Goal: Obtain resource: Download file/media

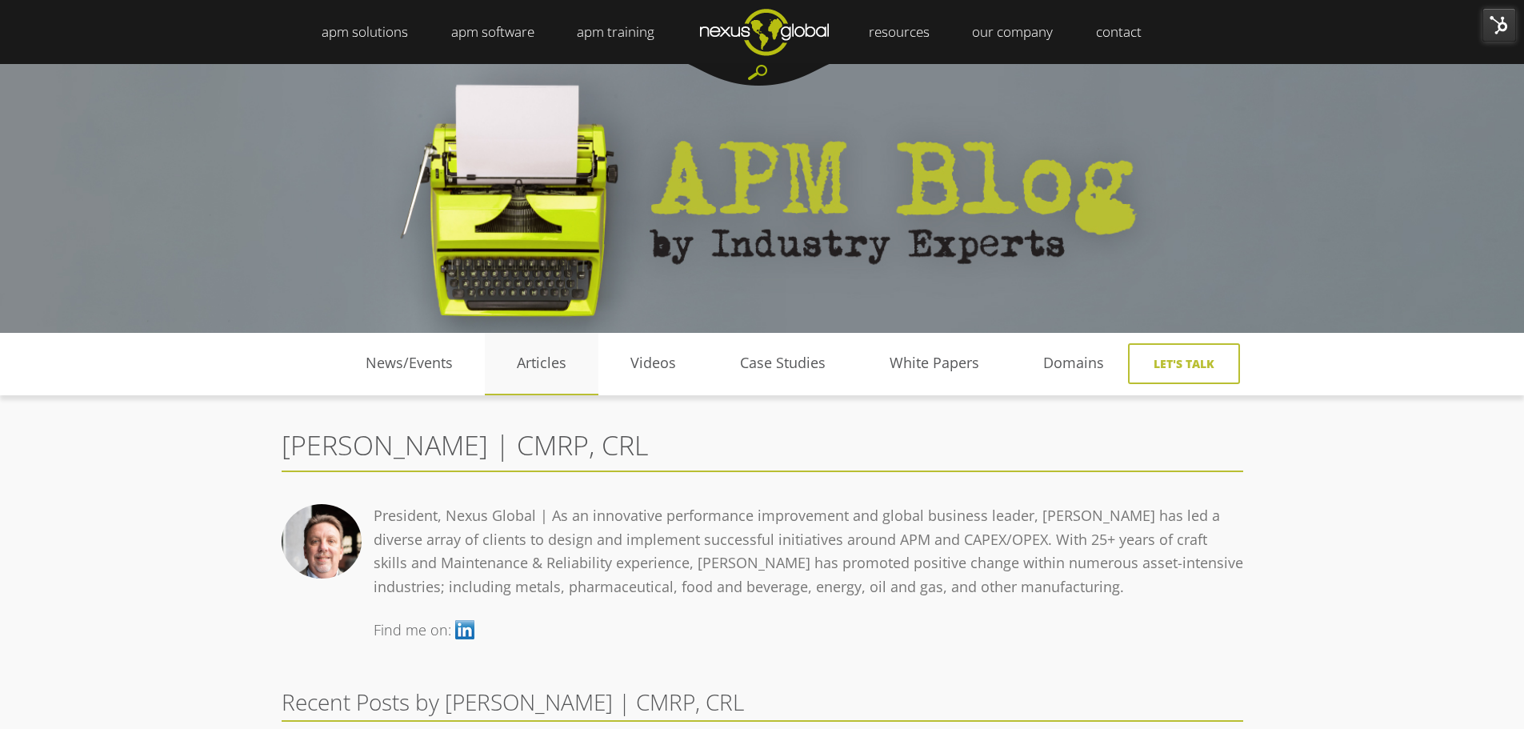
click at [547, 358] on link "Articles" at bounding box center [542, 363] width 114 height 24
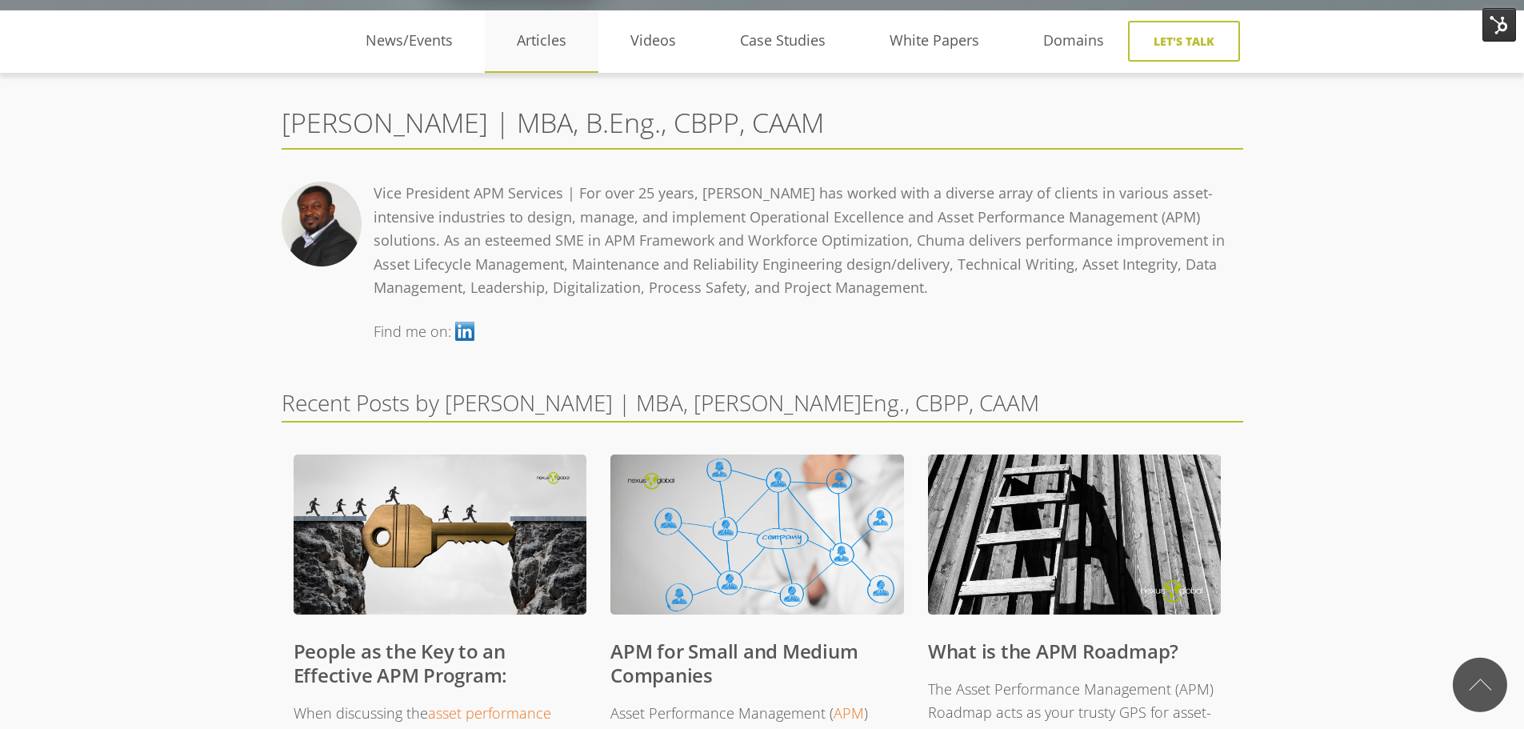
scroll to position [80, 0]
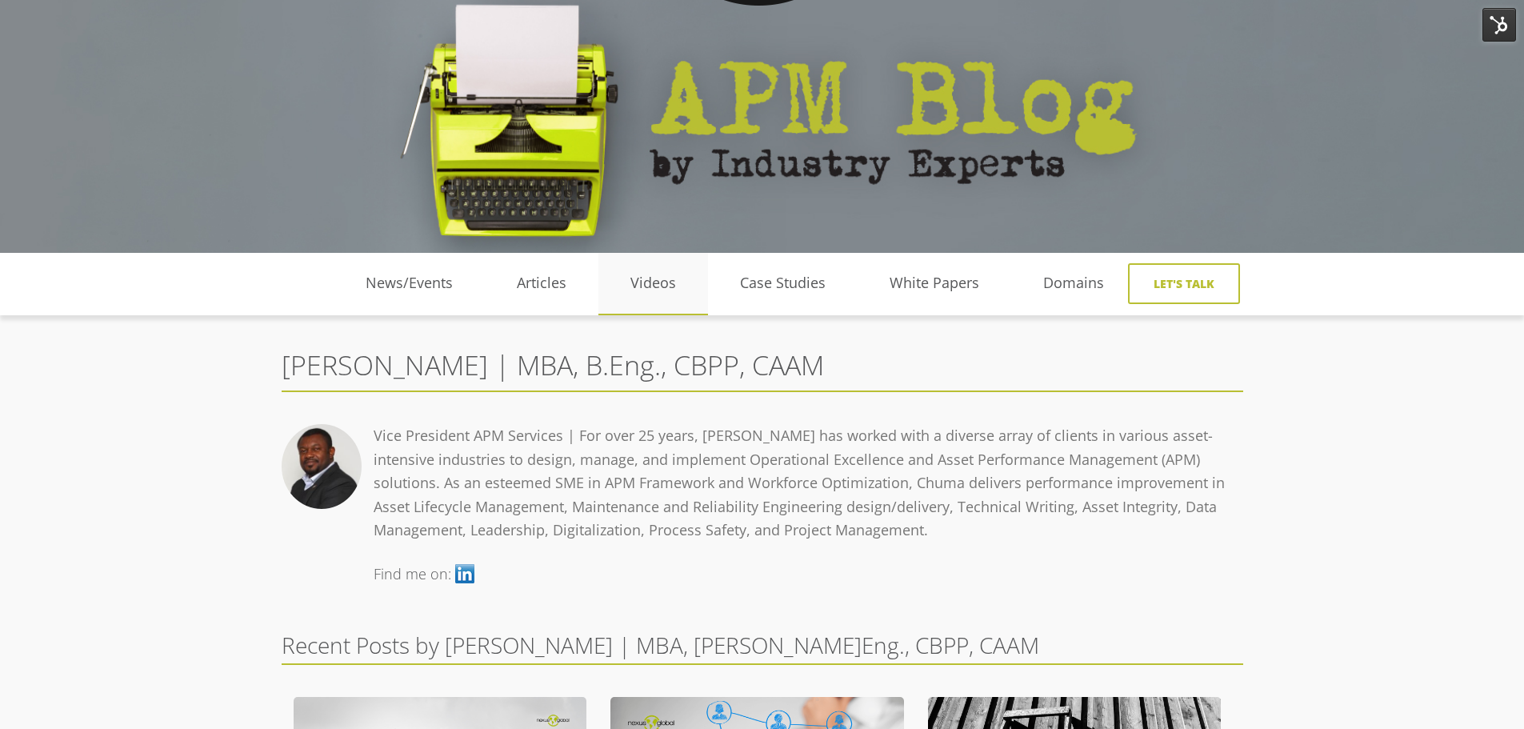
click at [669, 282] on link "Videos" at bounding box center [653, 283] width 110 height 24
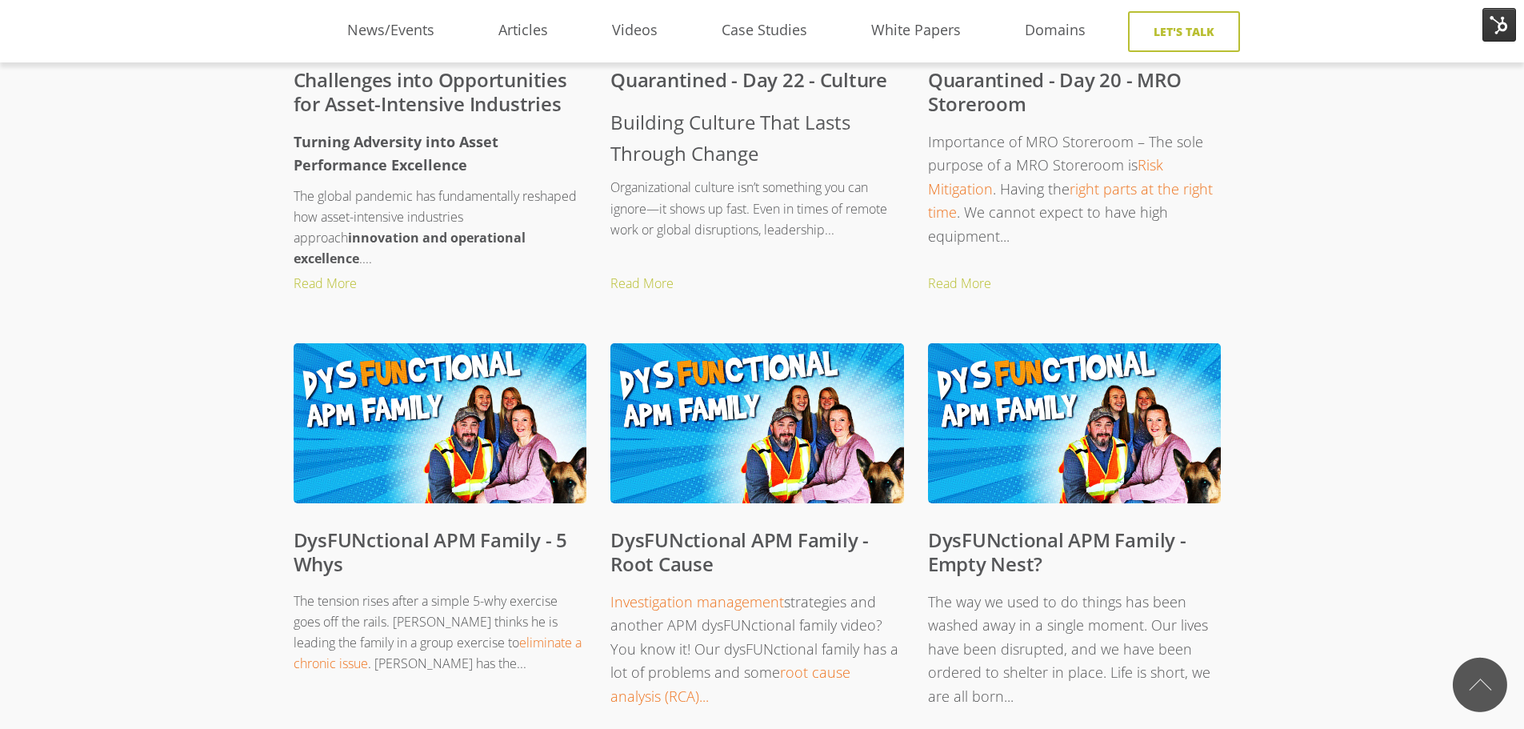
scroll to position [1760, 0]
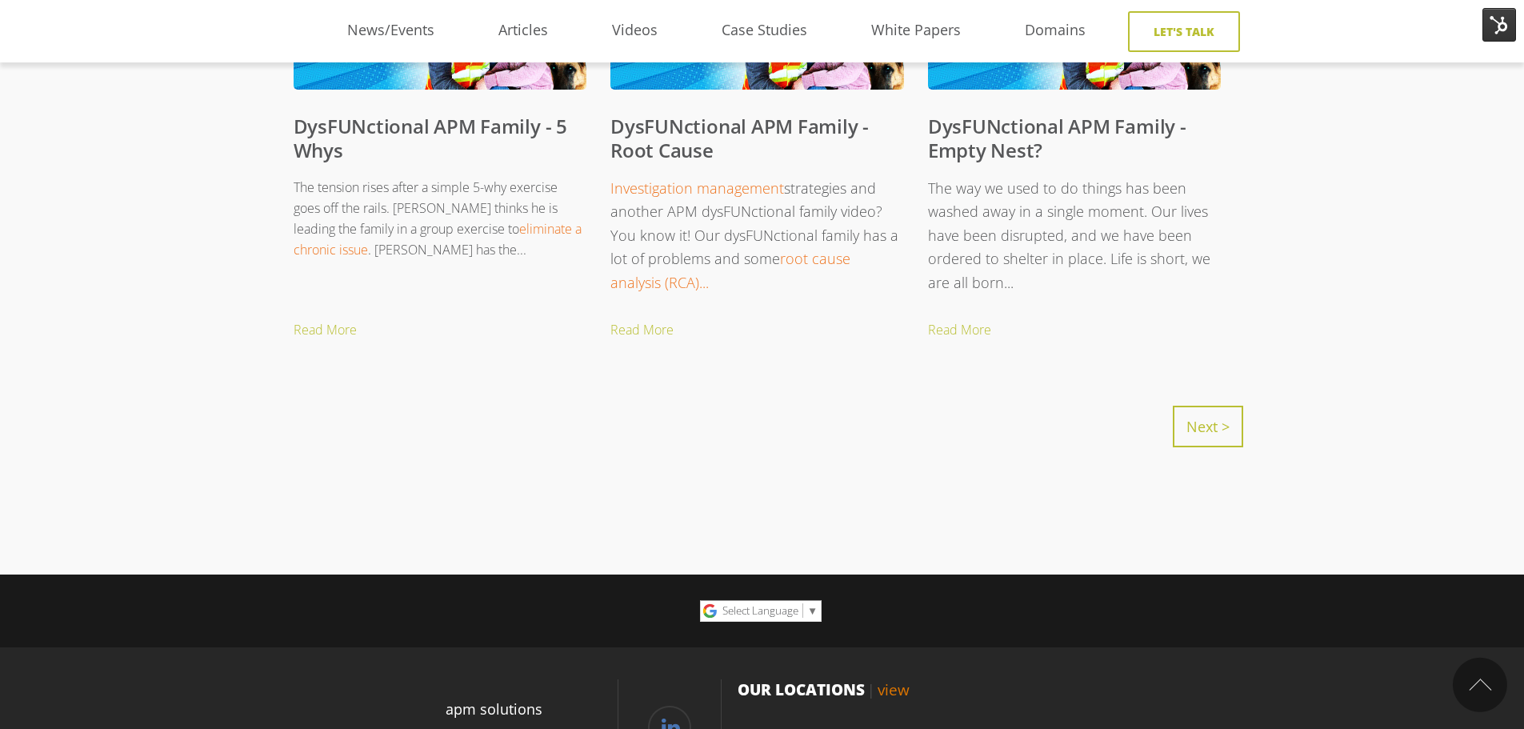
click at [1213, 433] on link "Next >" at bounding box center [1208, 427] width 70 height 42
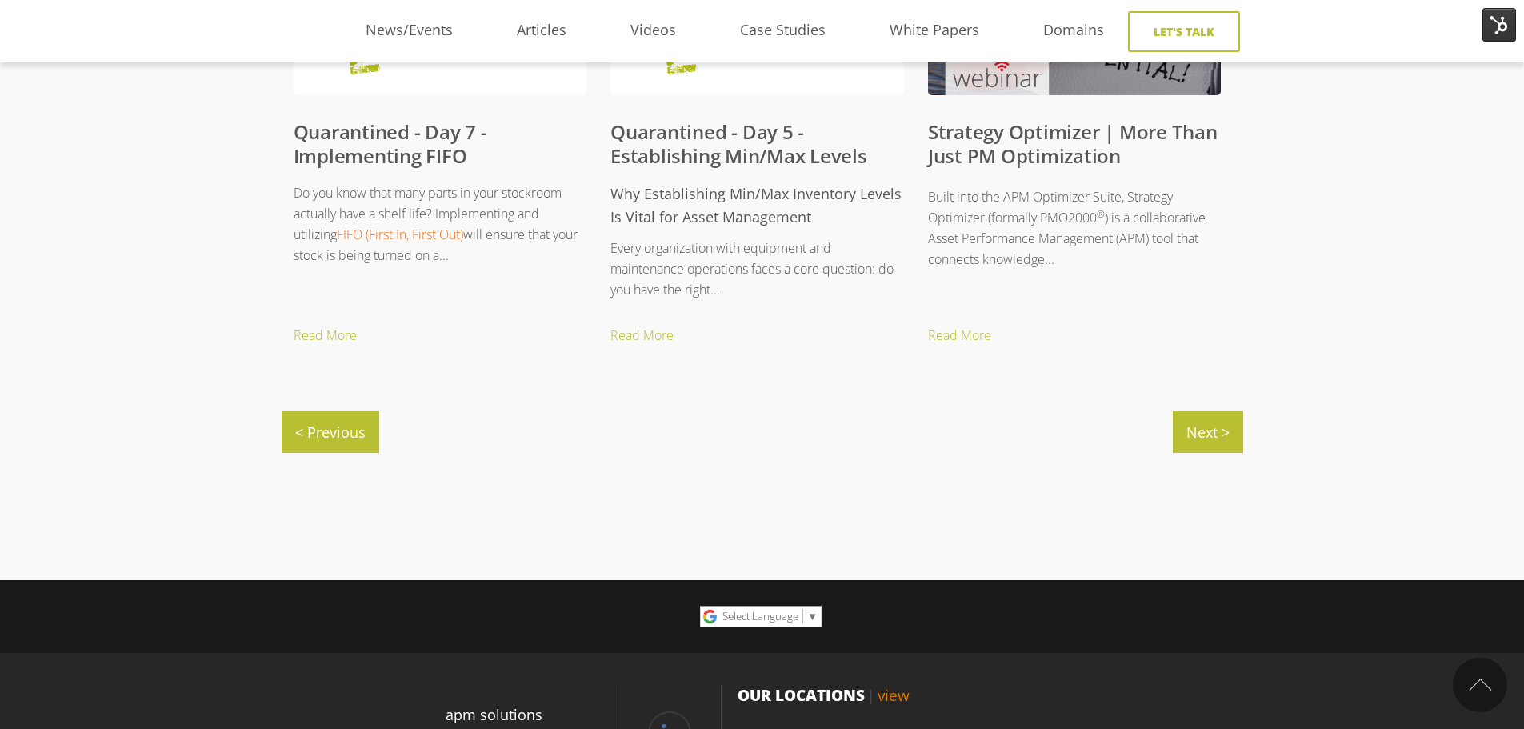
scroll to position [1760, 0]
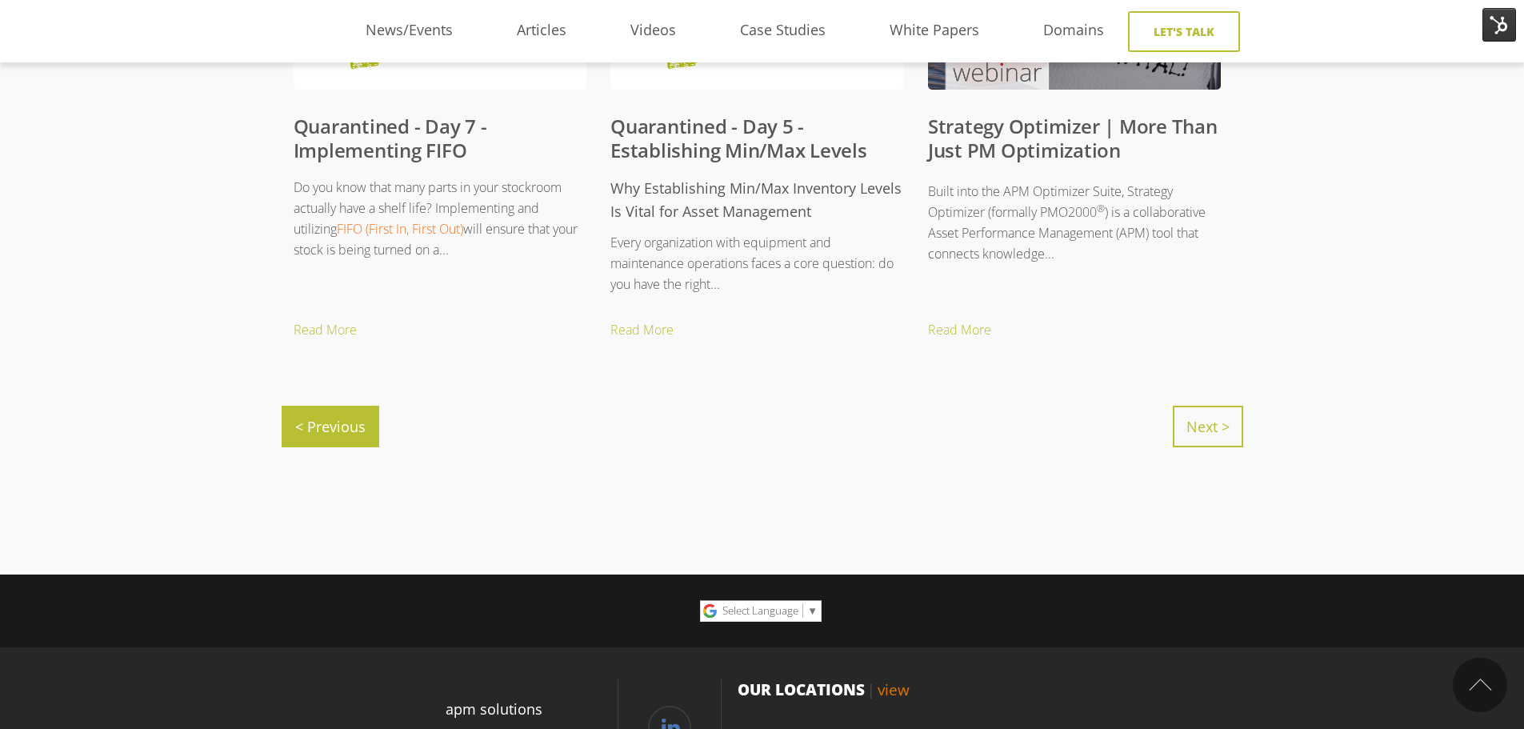
click at [1216, 436] on link "Next >" at bounding box center [1208, 427] width 70 height 42
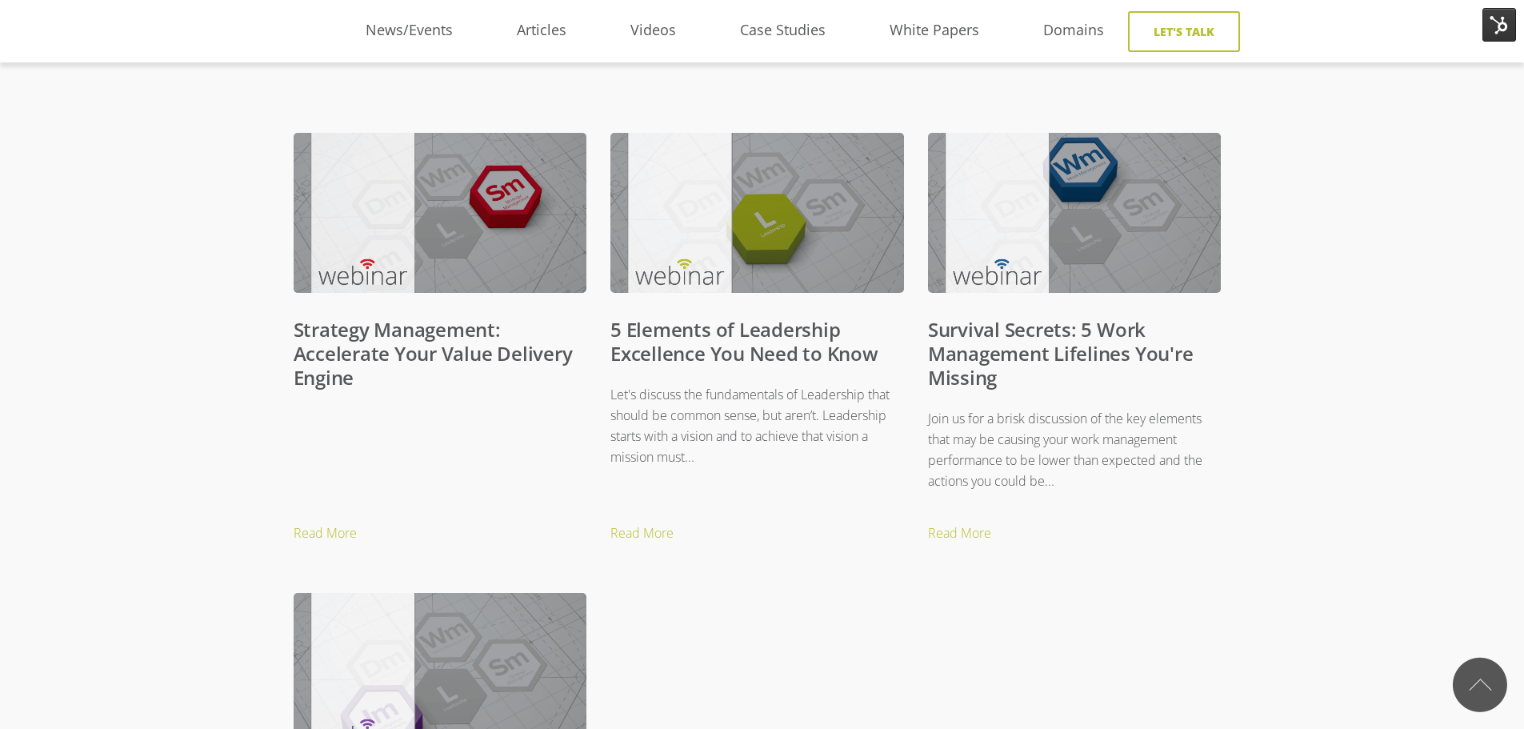
scroll to position [640, 0]
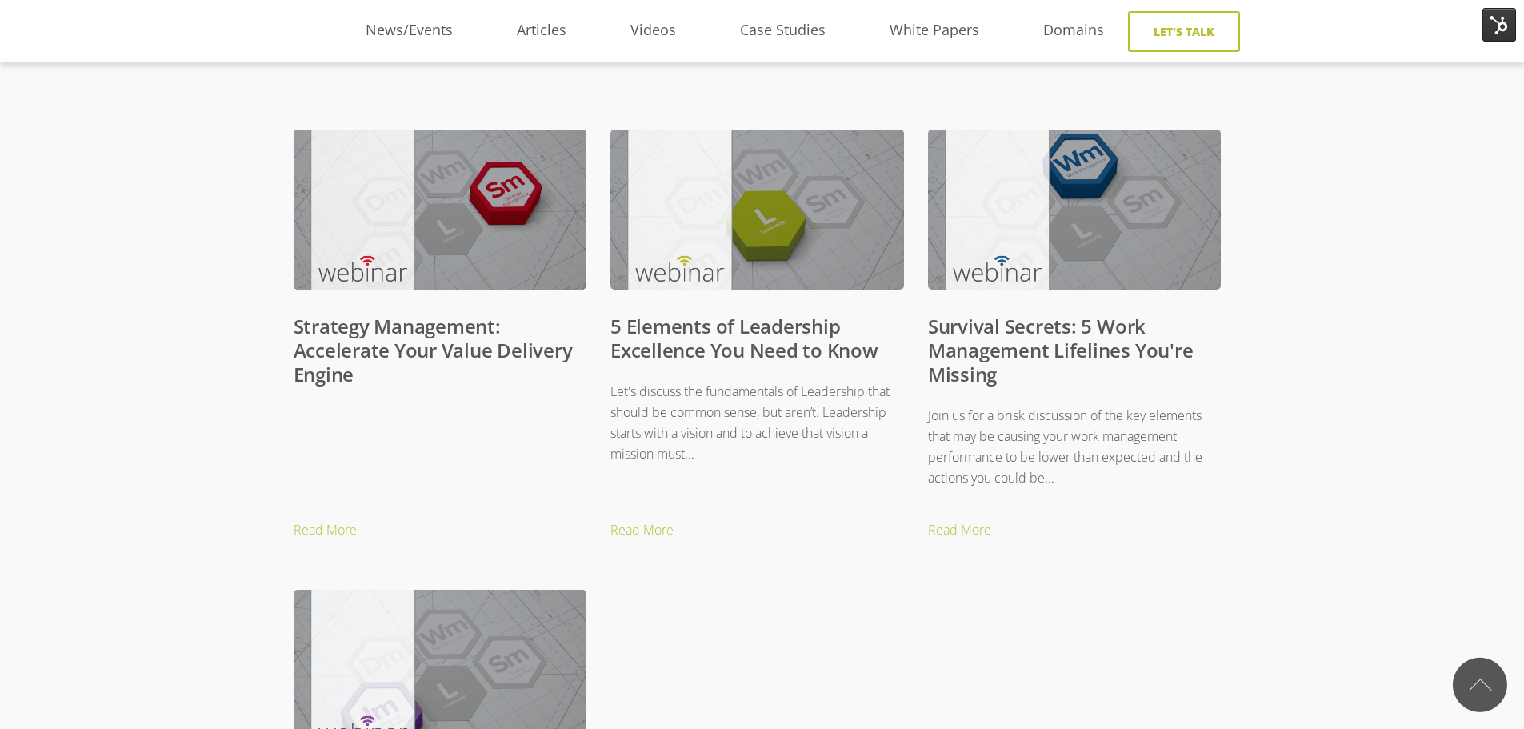
click at [695, 339] on link "5 Elements of Leadership Excellence You Need to Know" at bounding box center [744, 338] width 268 height 50
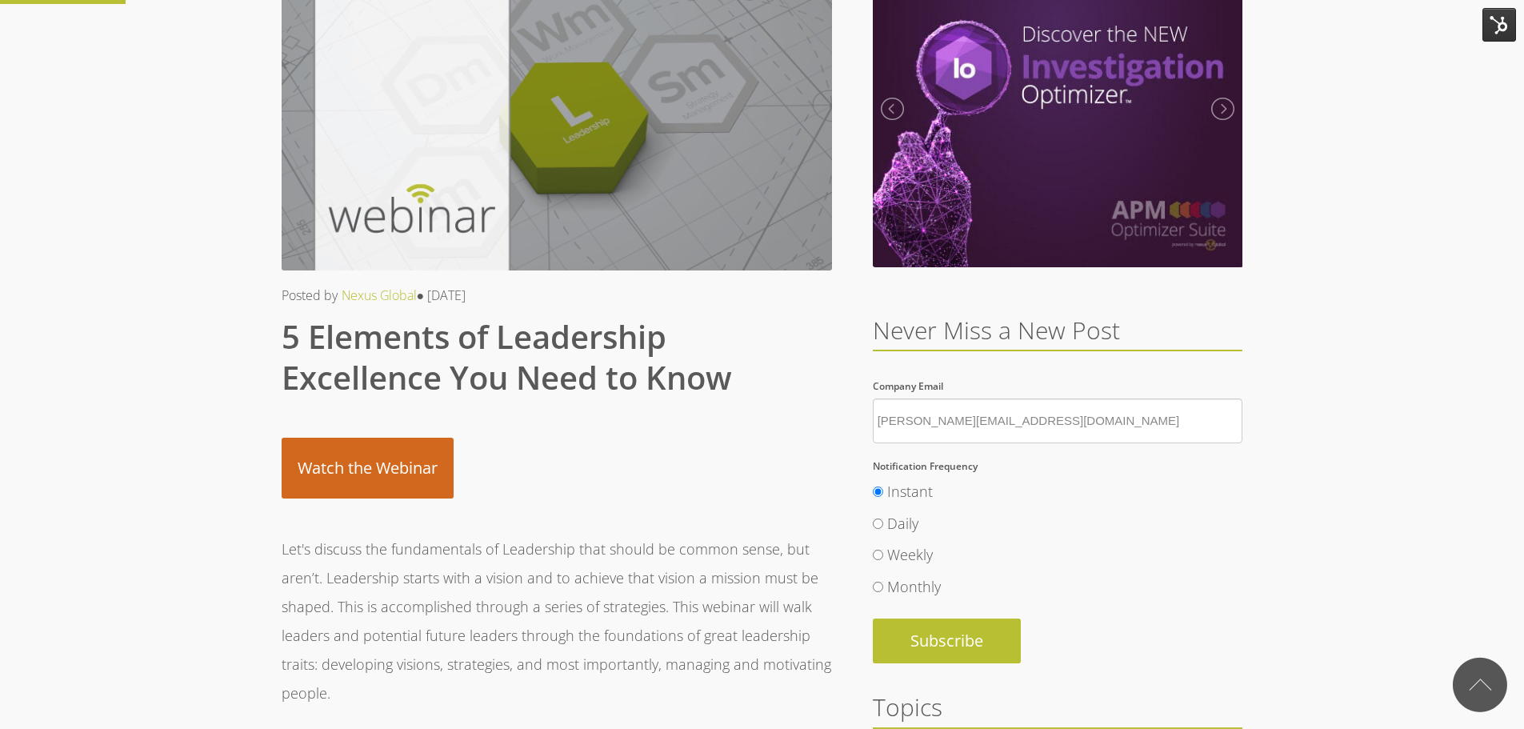
click at [396, 469] on link "Watch the Webinar" at bounding box center [368, 468] width 172 height 61
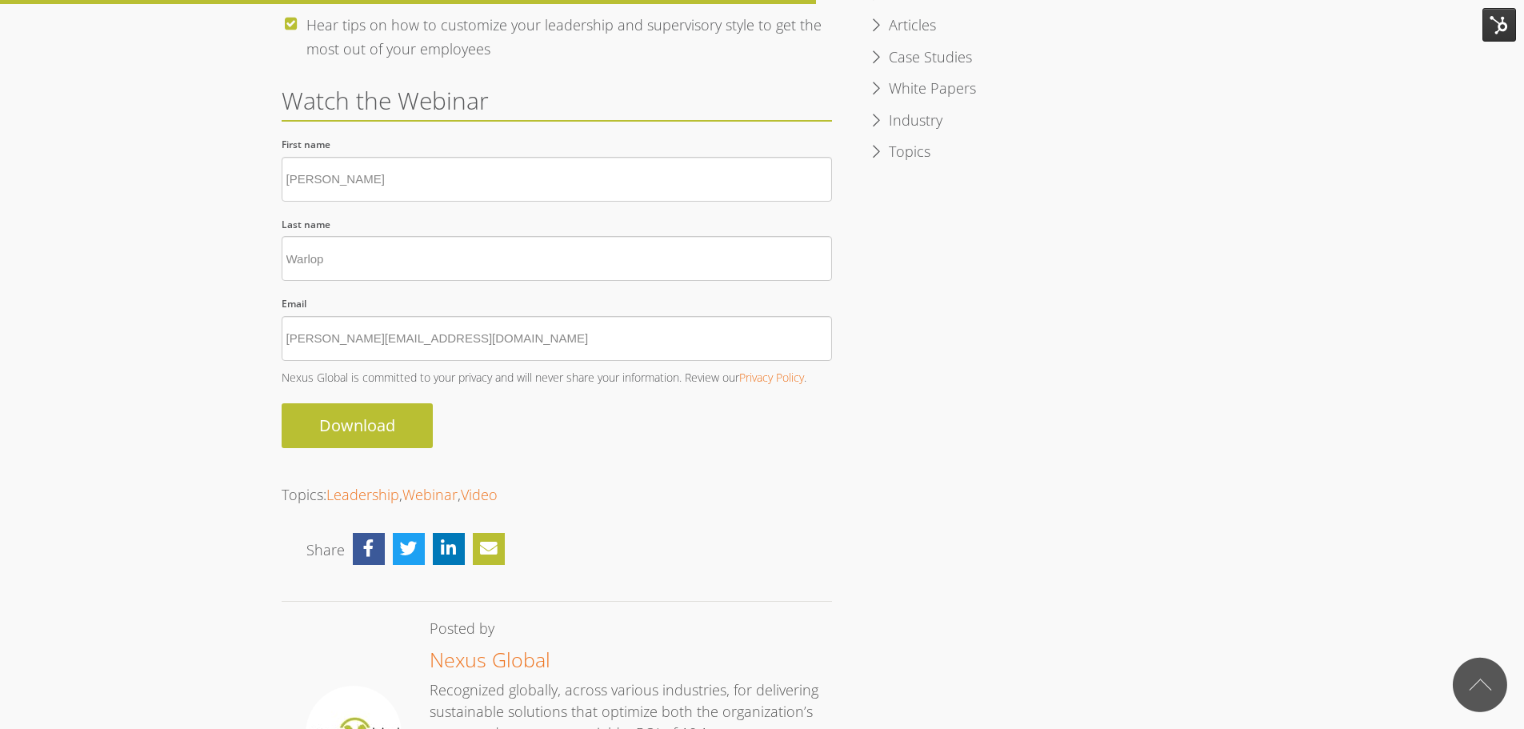
scroll to position [998, 0]
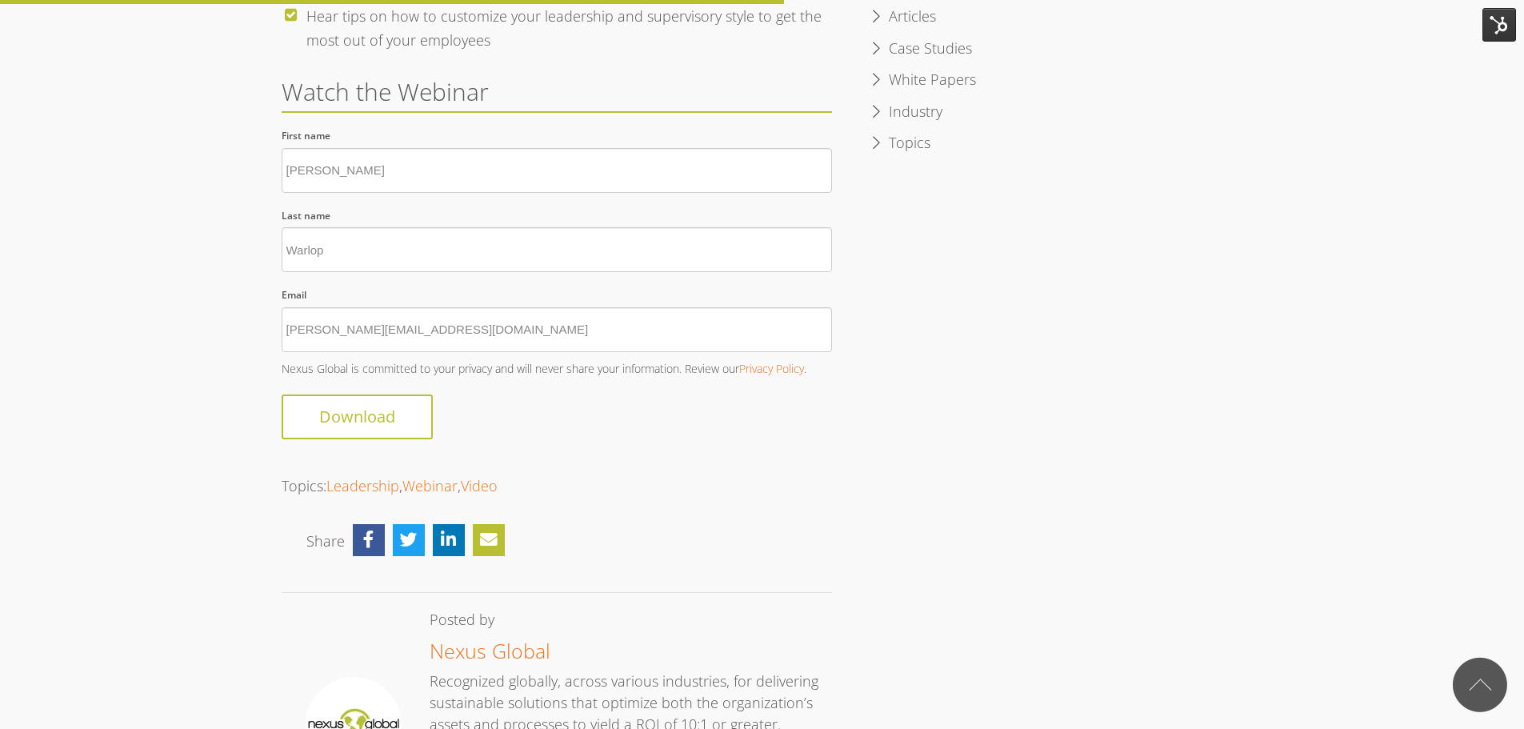
click at [362, 418] on input "Download" at bounding box center [357, 416] width 151 height 45
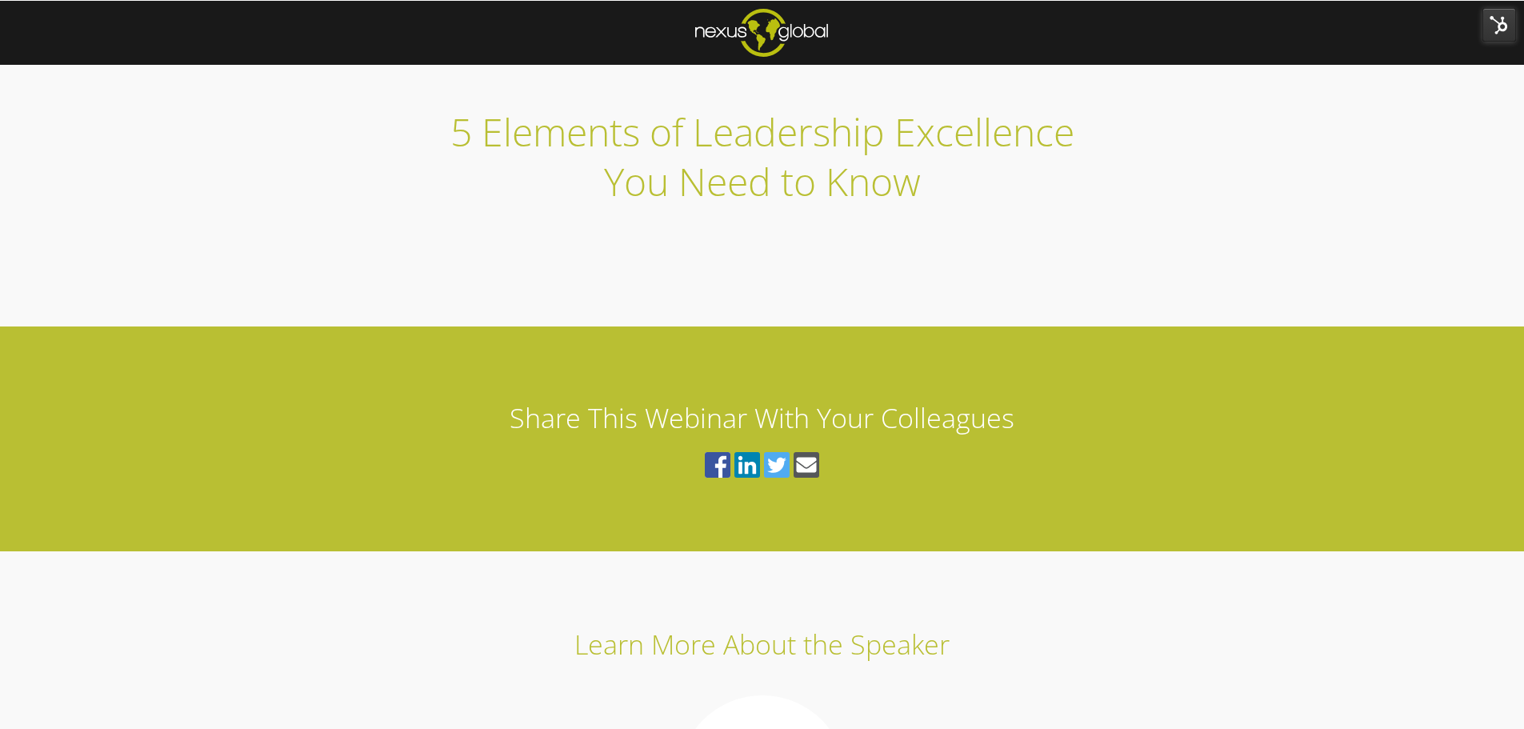
click at [310, 201] on h1 "5 Elements of Leadership Excellence You Need to Know" at bounding box center [762, 156] width 961 height 99
click at [767, 163] on span "5 Elements of Leadership Excellence You Need to Know" at bounding box center [762, 157] width 624 height 102
click at [708, 191] on span "5 Elements of Leadership Excellence You Need to Know" at bounding box center [762, 157] width 624 height 102
drag, startPoint x: 162, startPoint y: 161, endPoint x: 70, endPoint y: 10, distance: 176.5
click at [157, 154] on div "5 Elements of Leadership Excellence You Need to Know" at bounding box center [762, 156] width 1524 height 155
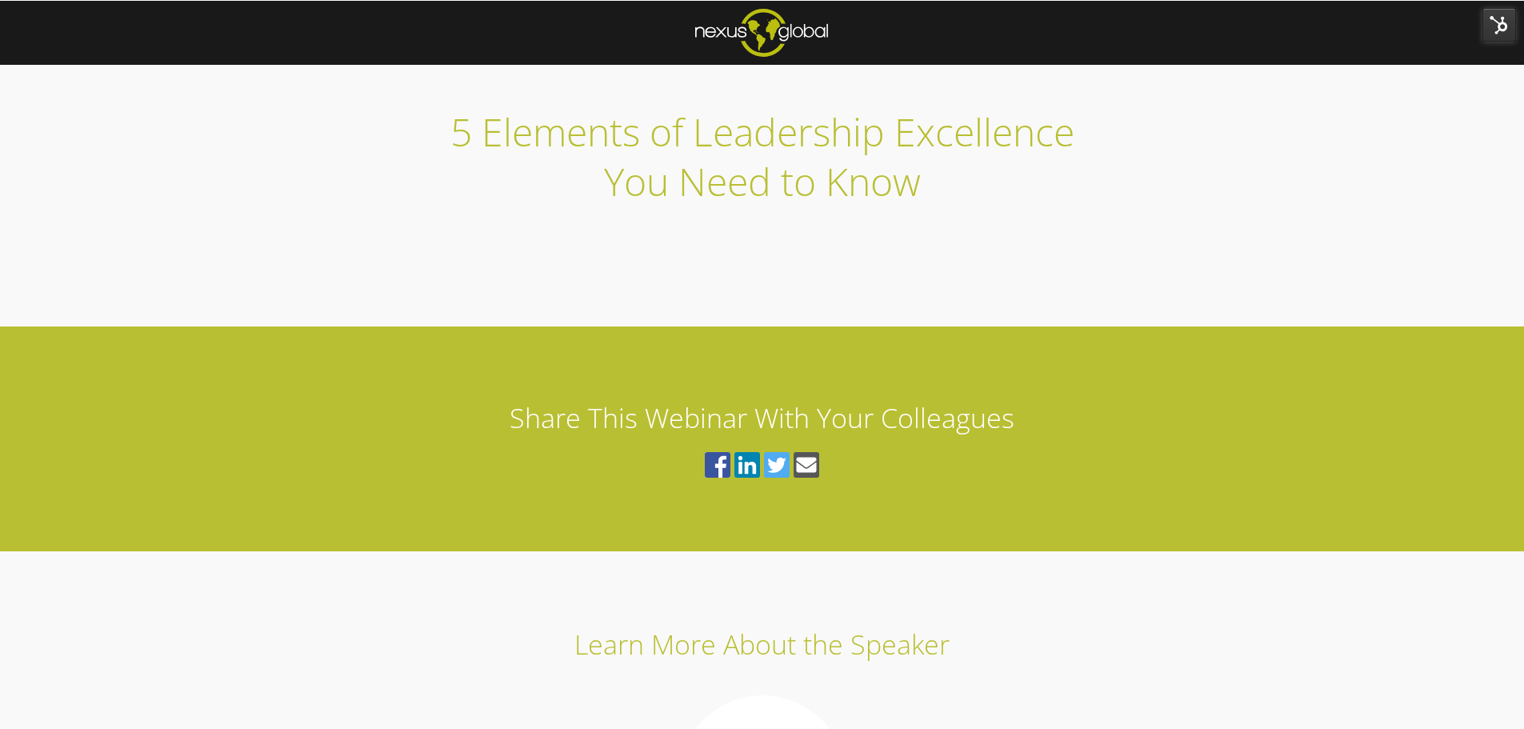
click at [657, 144] on span "5 Elements of Leadership Excellence You Need to Know" at bounding box center [762, 157] width 624 height 102
click at [703, 215] on div "5 Elements of Leadership Excellence You Need to Know" at bounding box center [762, 156] width 961 height 155
click at [720, 318] on div at bounding box center [762, 280] width 985 height 92
drag, startPoint x: 1145, startPoint y: 256, endPoint x: 1133, endPoint y: 216, distance: 41.5
click at [1145, 255] on div at bounding box center [762, 258] width 961 height 17
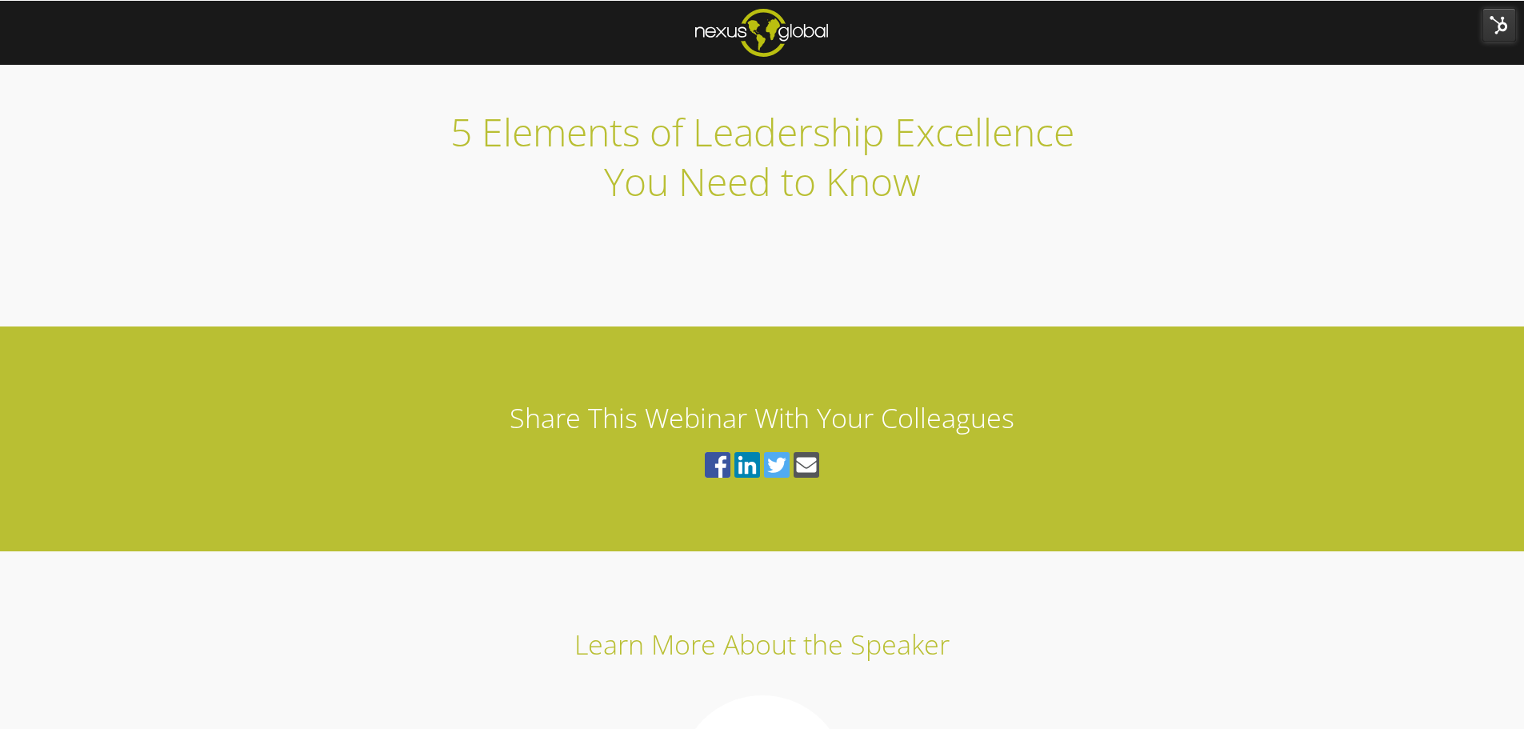
click at [270, 364] on div "Share This Webinar With Your Colleagues" at bounding box center [762, 438] width 1524 height 225
click at [749, 30] on img at bounding box center [761, 33] width 133 height 48
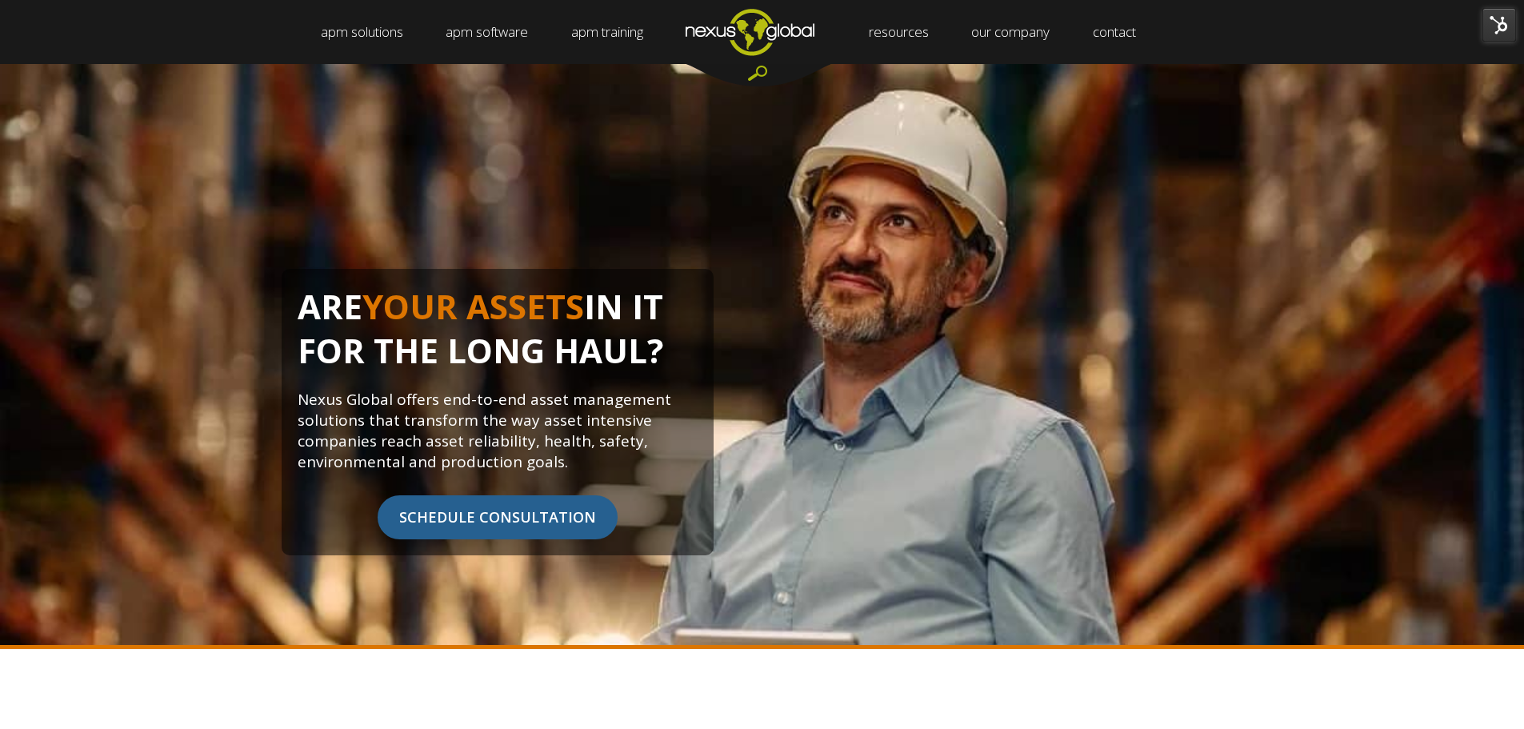
click at [763, 74] on div at bounding box center [758, 75] width 144 height 22
click at [758, 73] on div at bounding box center [758, 75] width 144 height 22
click at [761, 69] on div at bounding box center [758, 75] width 144 height 22
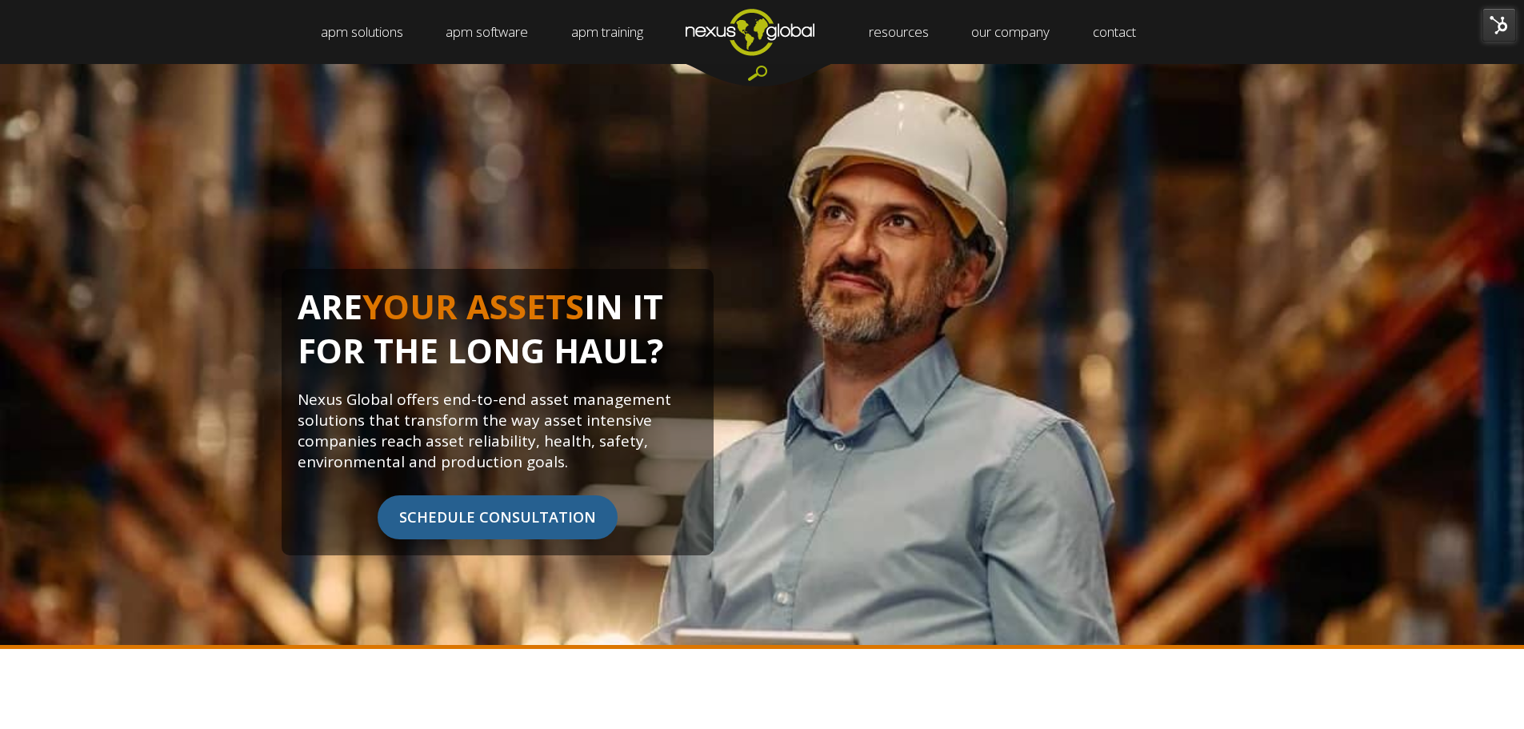
click at [761, 69] on div at bounding box center [758, 75] width 144 height 22
click at [761, 73] on div at bounding box center [758, 75] width 144 height 22
click at [761, 74] on div at bounding box center [758, 75] width 144 height 22
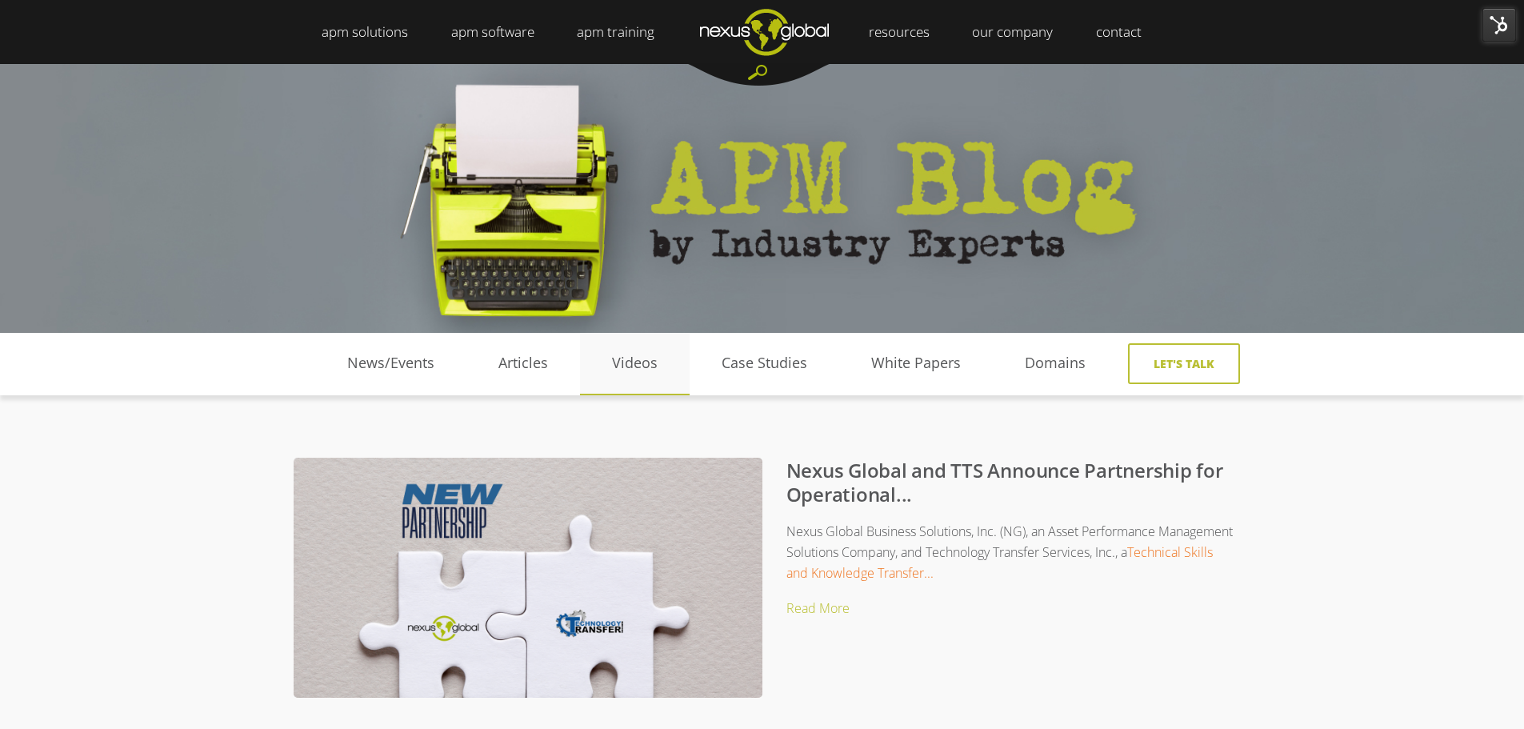
click at [635, 358] on link "Videos" at bounding box center [635, 363] width 110 height 24
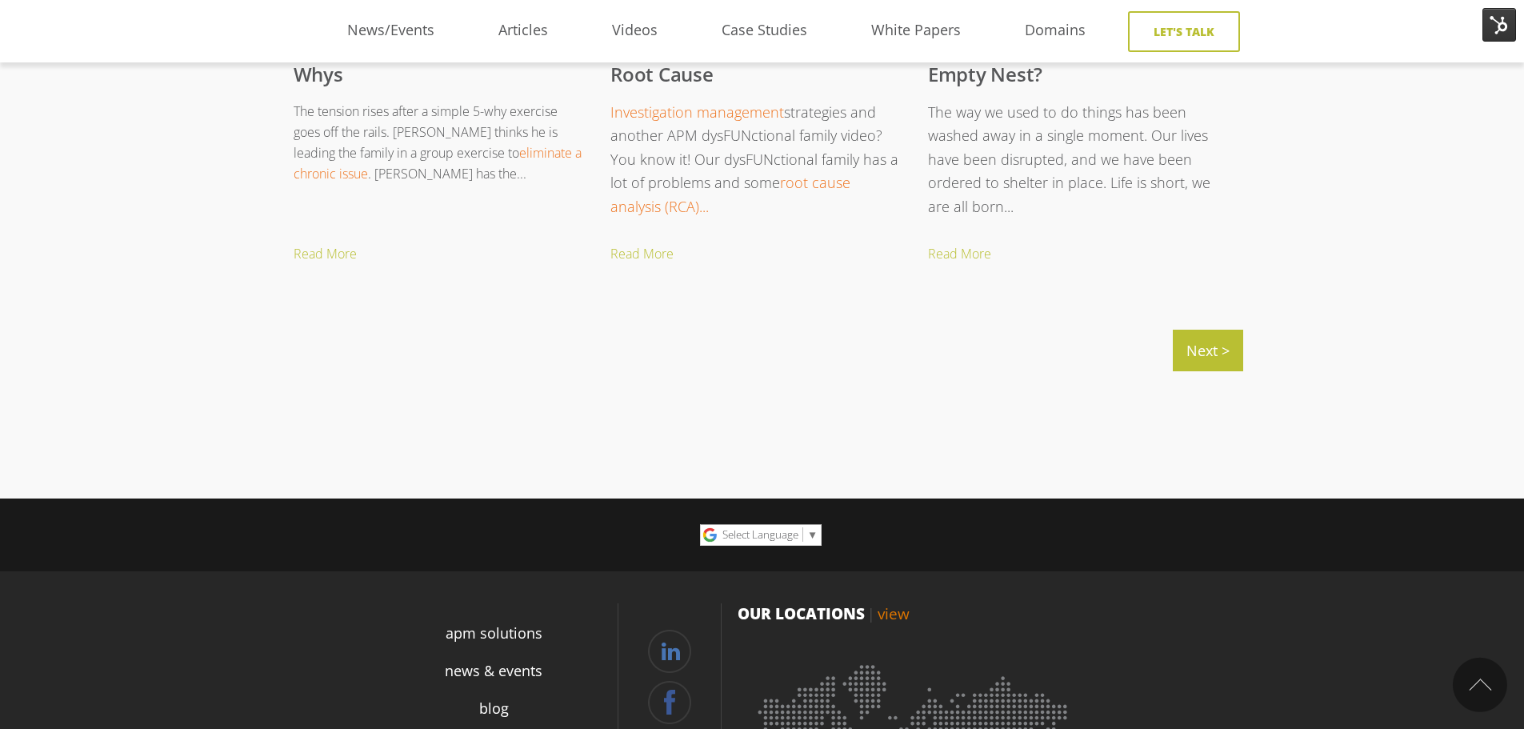
scroll to position [1840, 0]
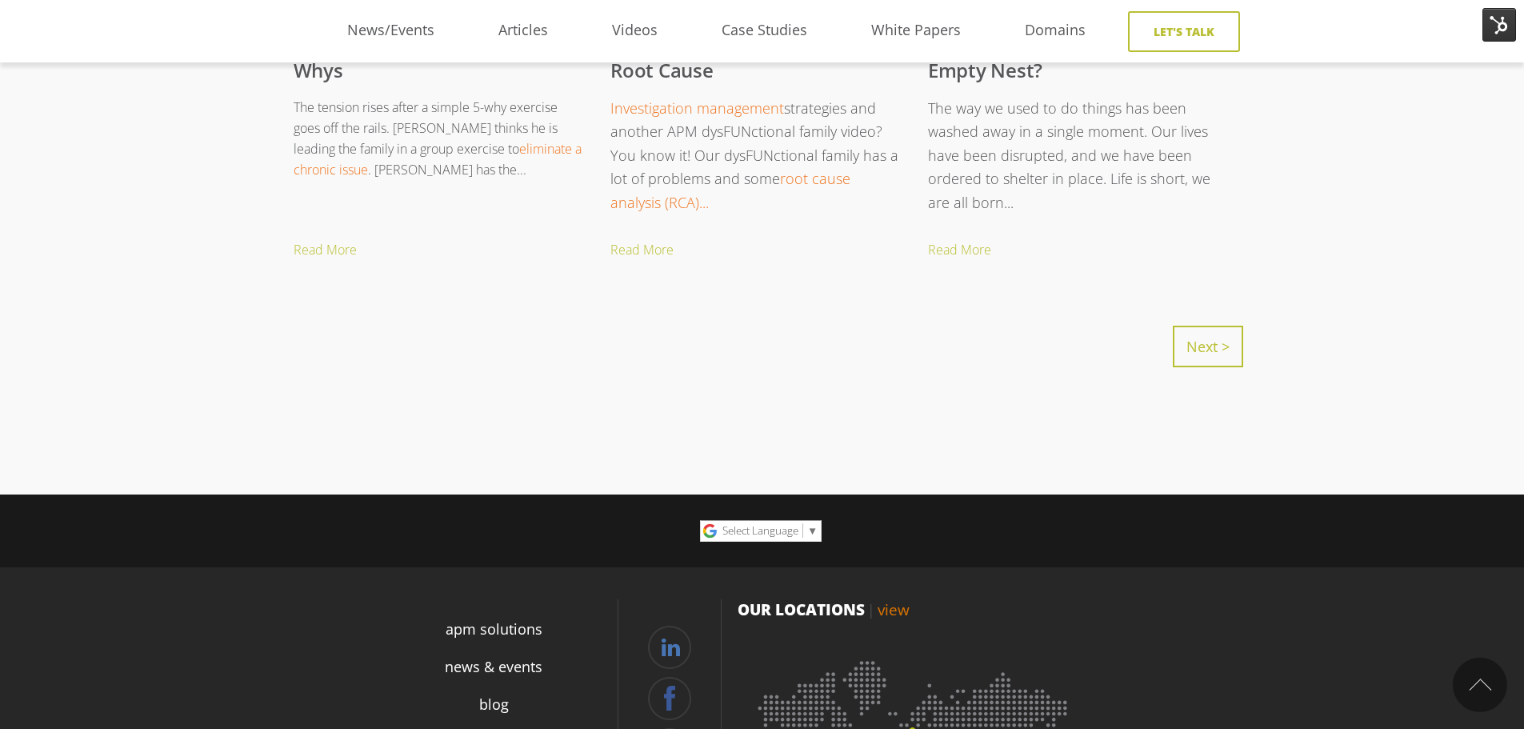
click at [1220, 349] on link "Next >" at bounding box center [1208, 347] width 70 height 42
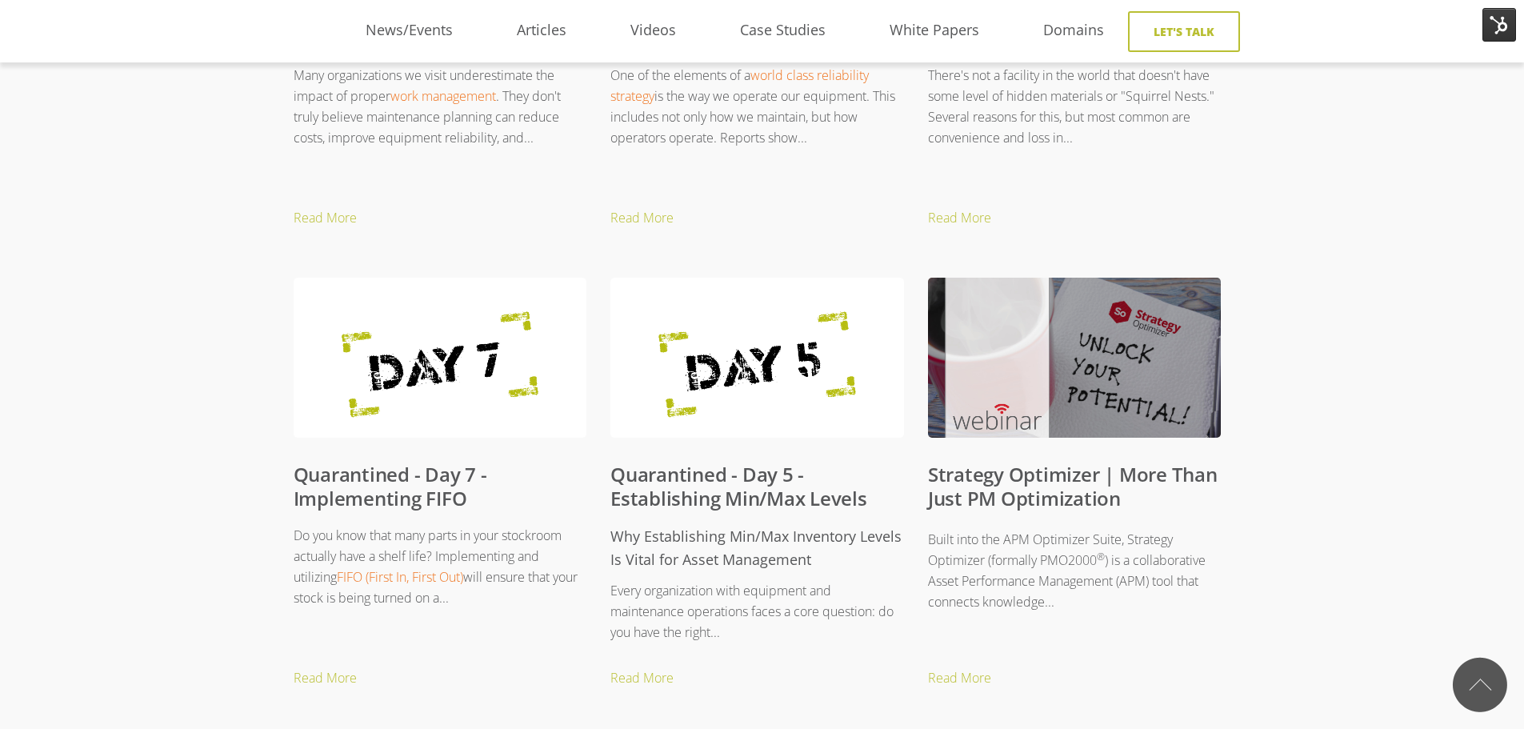
scroll to position [1440, 0]
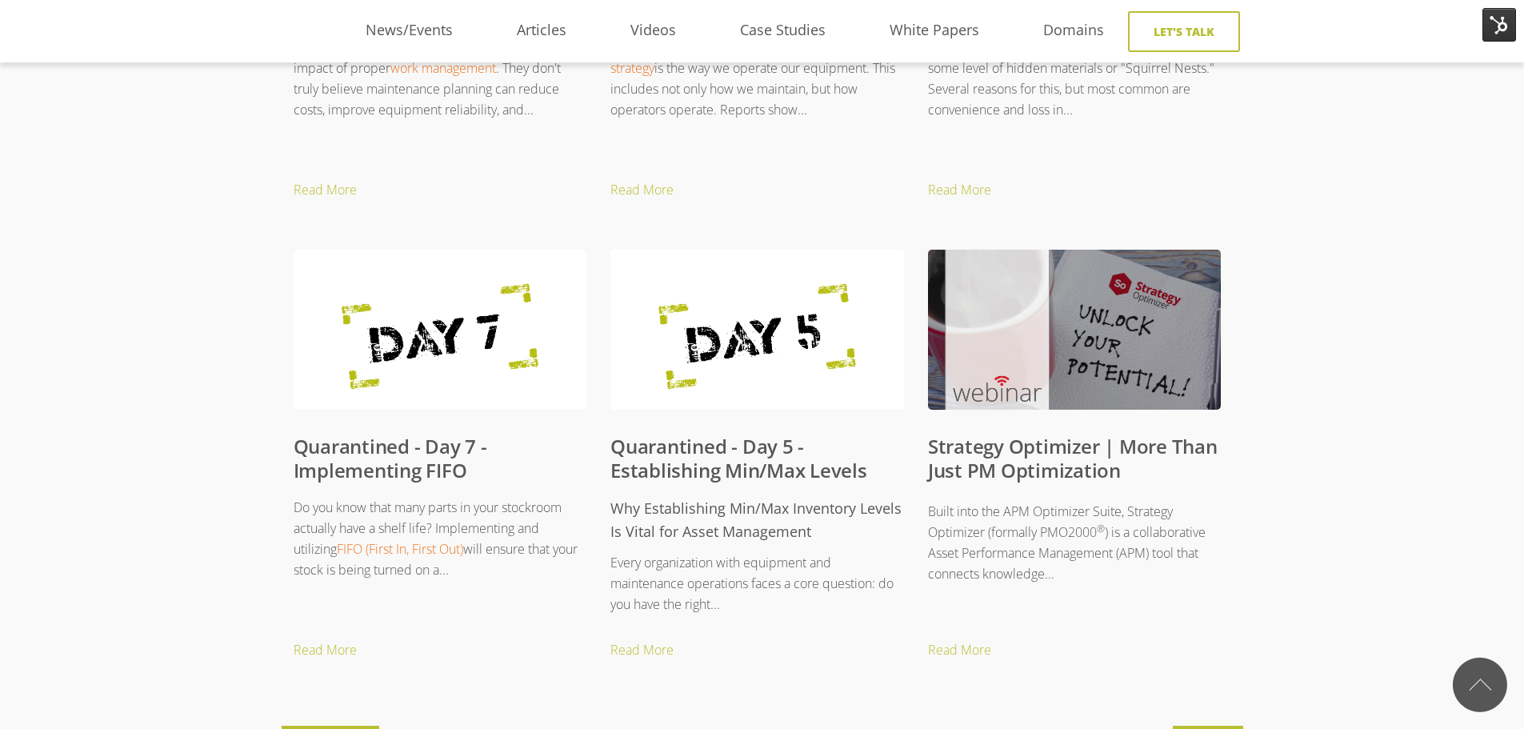
click at [369, 465] on link "Quarantined - Day 7 - Implementing FIFO" at bounding box center [391, 458] width 194 height 50
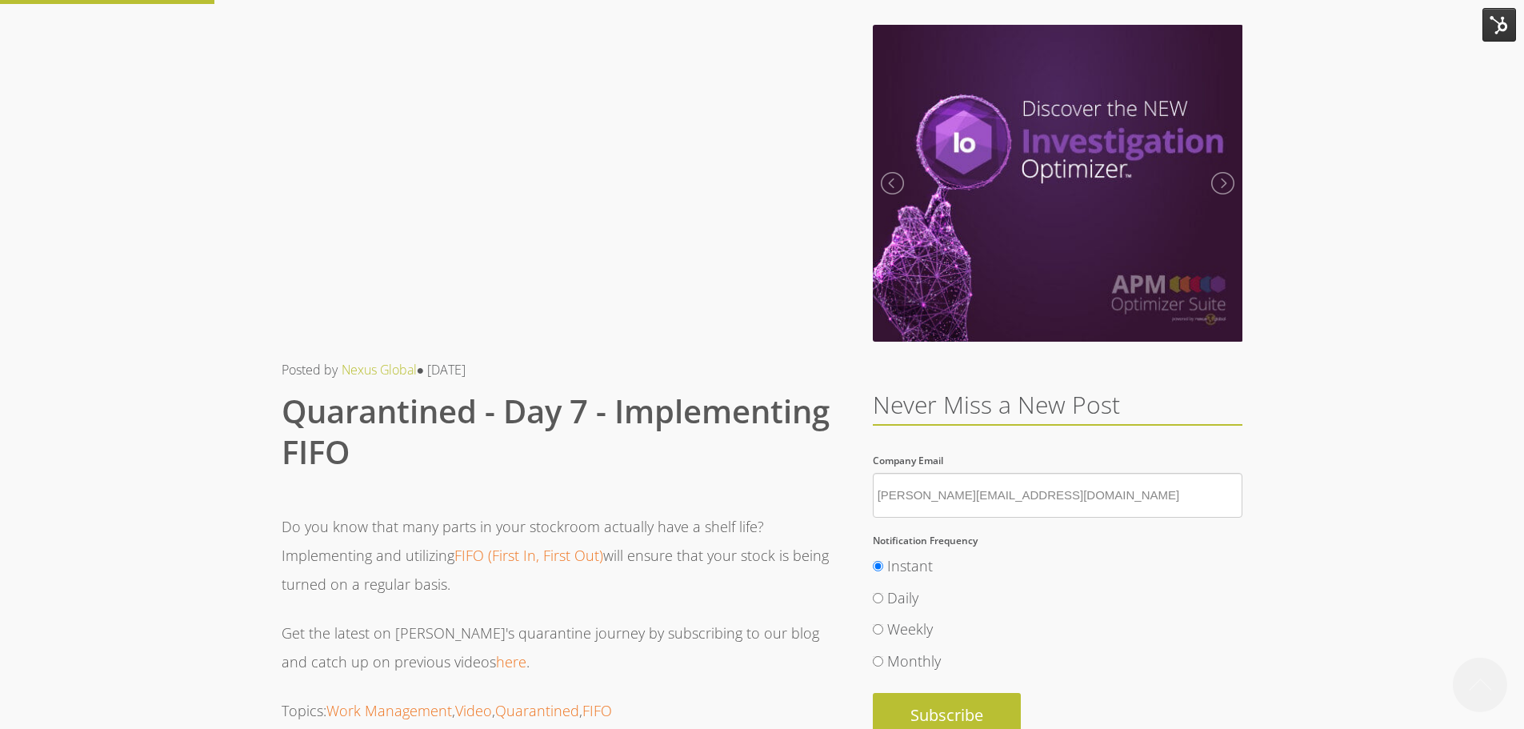
scroll to position [320, 0]
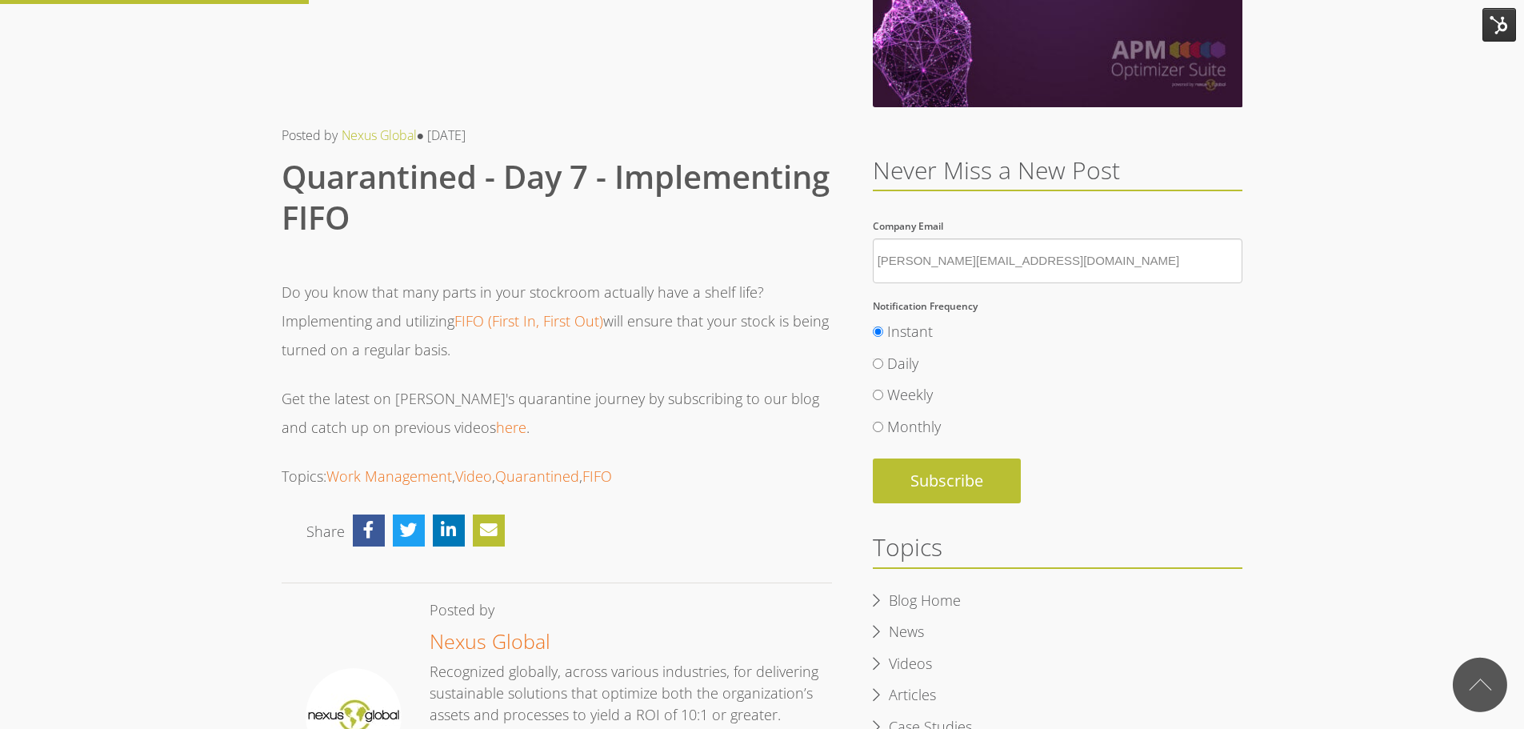
click at [314, 332] on p "Do you know that many parts in your stockroom actually have a shelf life? Imple…" at bounding box center [557, 321] width 550 height 86
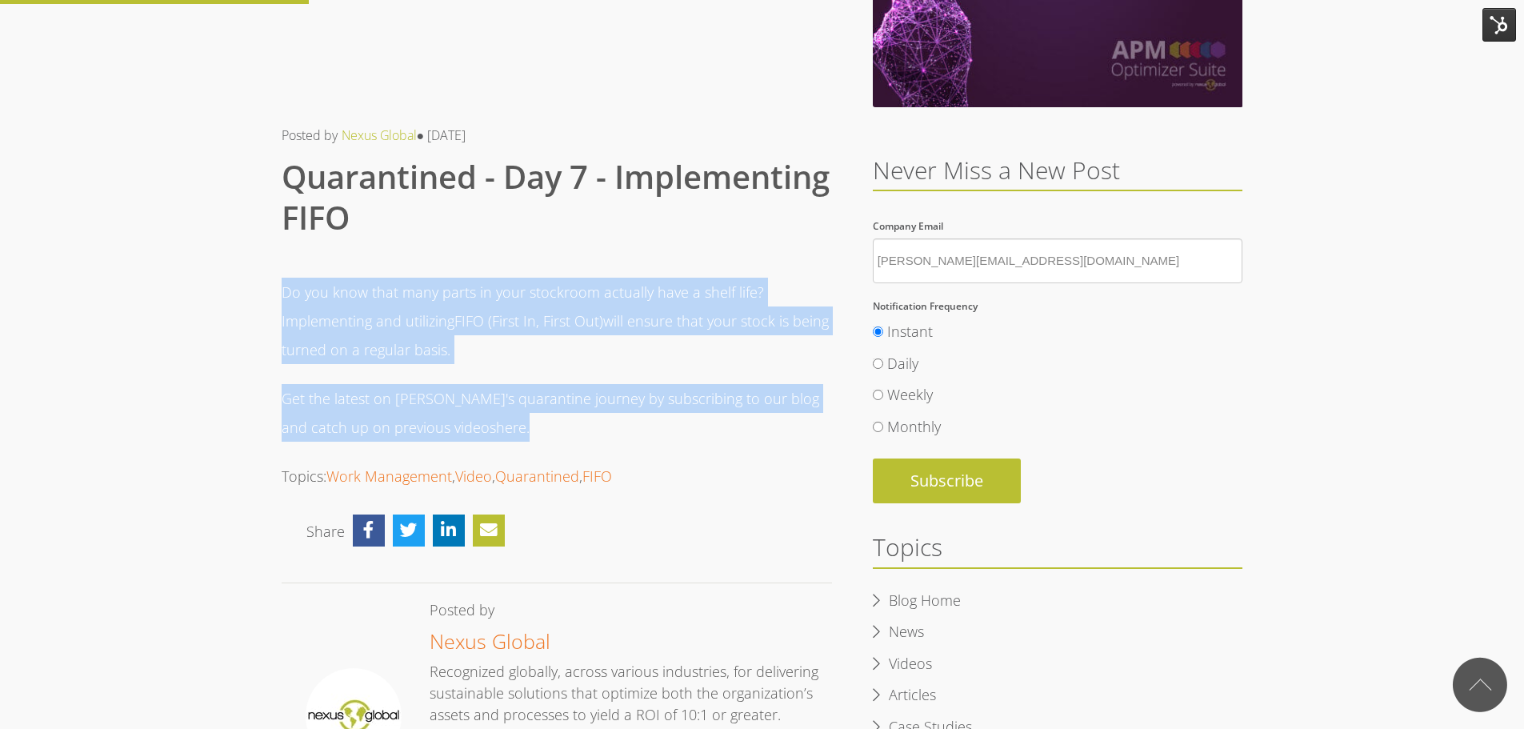
drag, startPoint x: 282, startPoint y: 288, endPoint x: 478, endPoint y: 421, distance: 236.7
click at [478, 421] on span "Do you know that many parts in your stockroom actually have a shelf life? Imple…" at bounding box center [557, 360] width 550 height 164
